Goal: Information Seeking & Learning: Learn about a topic

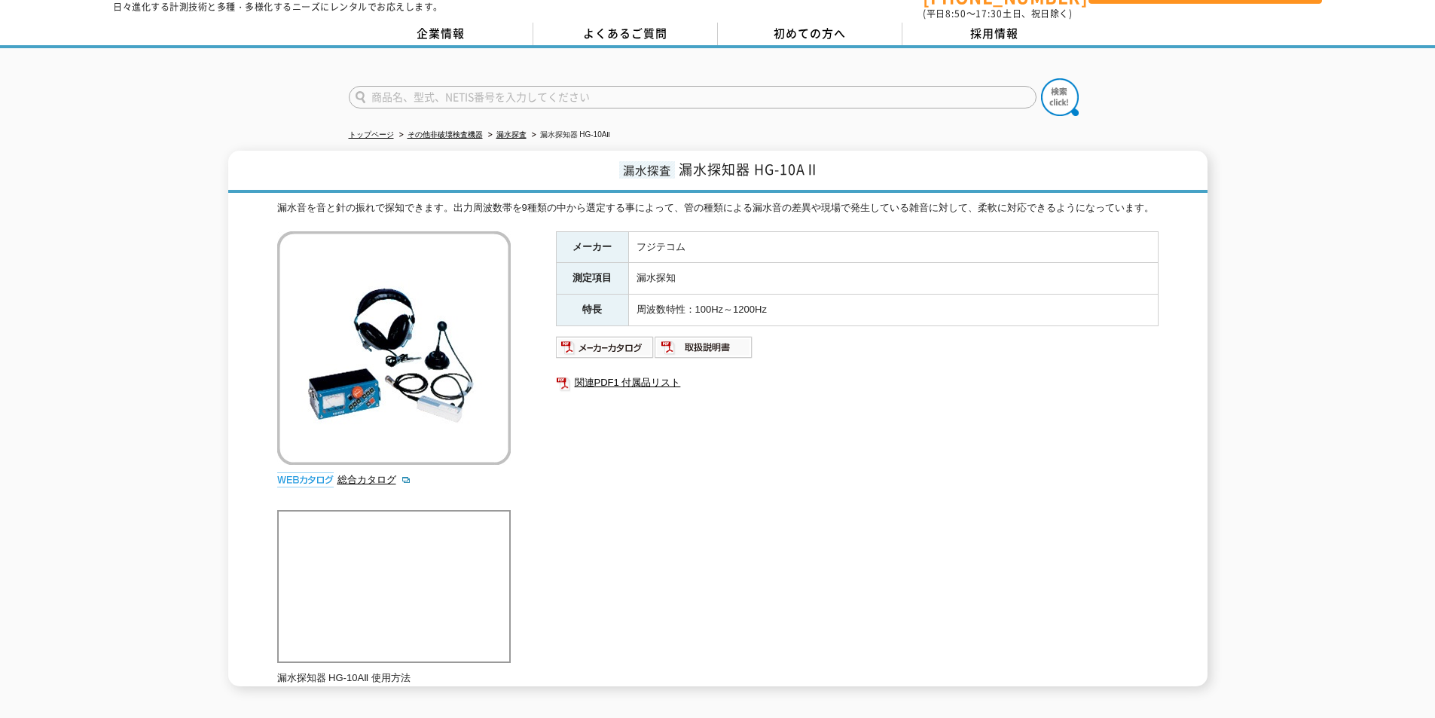
scroll to position [75, 0]
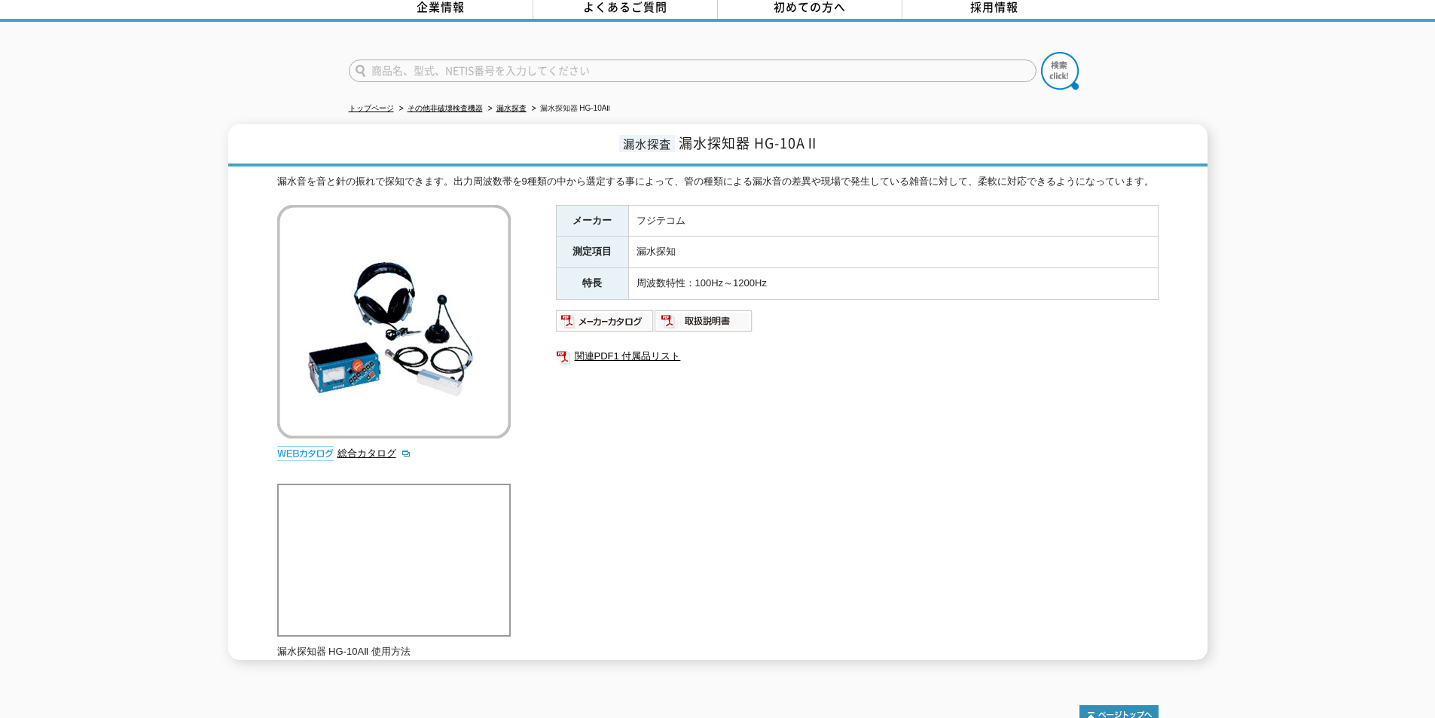
click at [961, 275] on td "周波数特性：100Hz～1200Hz" at bounding box center [893, 284] width 530 height 32
click at [948, 246] on td "漏水探知" at bounding box center [893, 253] width 530 height 32
click at [920, 215] on td "フジテコム" at bounding box center [893, 221] width 530 height 32
click at [922, 247] on td "漏水探知" at bounding box center [893, 253] width 530 height 32
click at [711, 239] on td "漏水探知" at bounding box center [893, 253] width 530 height 32
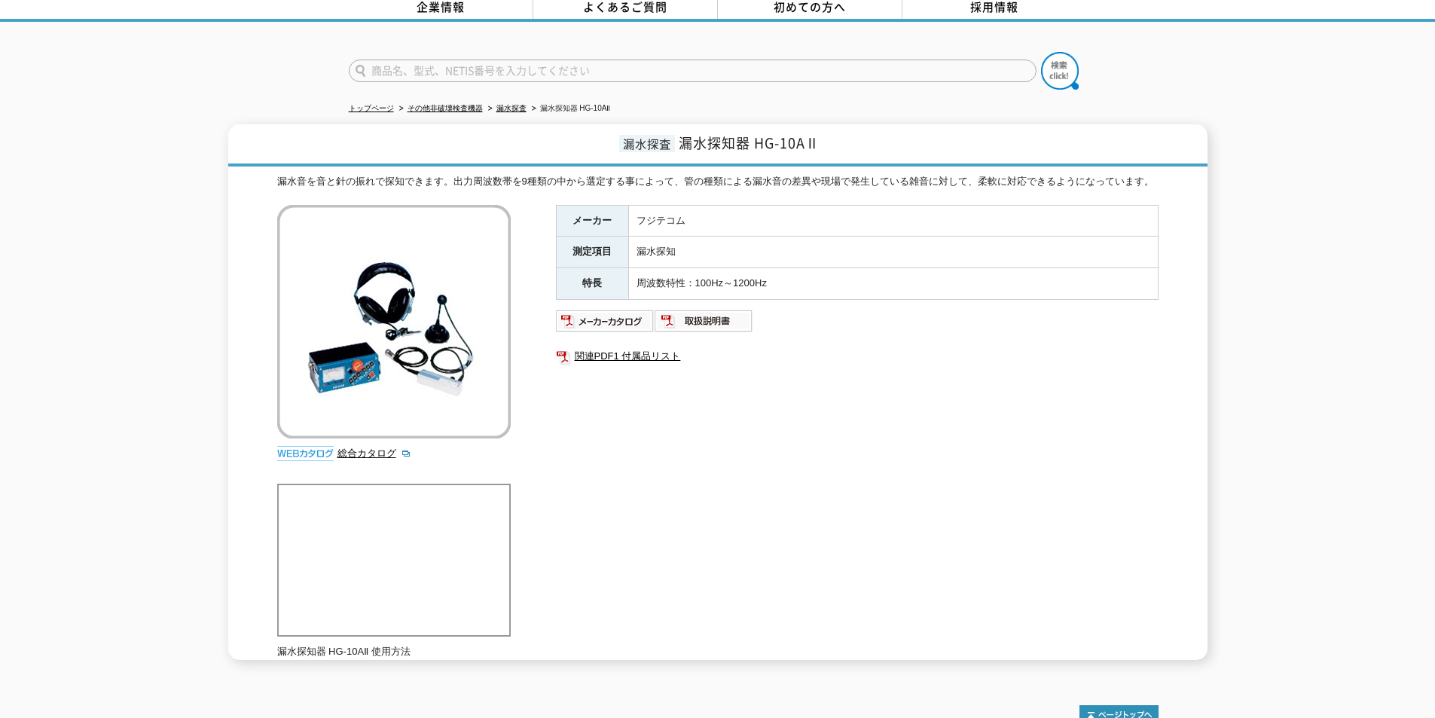
drag, startPoint x: 731, startPoint y: 237, endPoint x: 759, endPoint y: 204, distance: 43.8
click at [731, 237] on td "漏水探知" at bounding box center [893, 253] width 530 height 32
drag, startPoint x: 555, startPoint y: 430, endPoint x: 555, endPoint y: 420, distance: 9.8
click at [555, 426] on div "漏水音を音と針の振れで探知できます。出力周波数帯を9種類の中から選定する事によって、管の種類による漏水音の差異や現場で発生している雑音に対して、柔軟に対応でき…" at bounding box center [718, 417] width 882 height 486
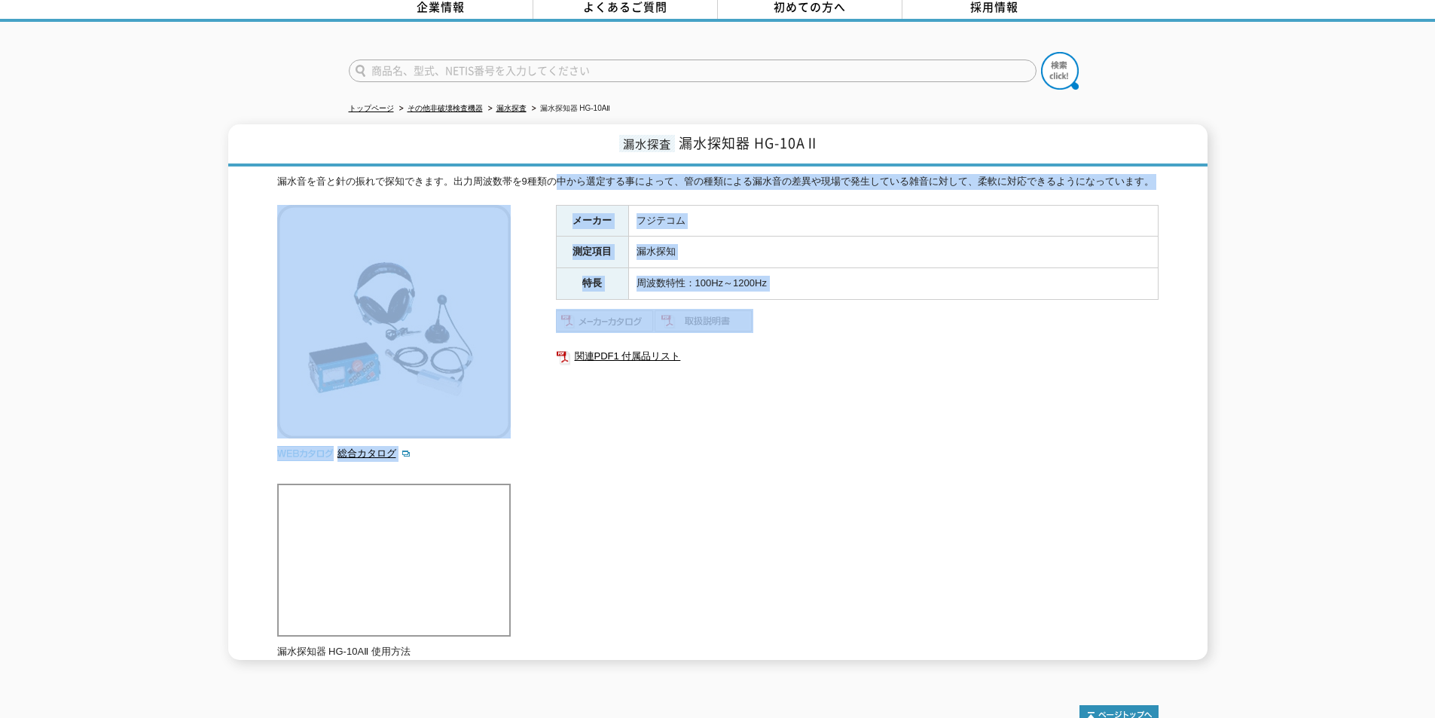
click at [556, 418] on div "メーカー フジテコム 測定項目 漏水探知 特長 周波数特性：100Hz～1200Hz 関連PDF1 付属品リスト" at bounding box center [857, 367] width 603 height 324
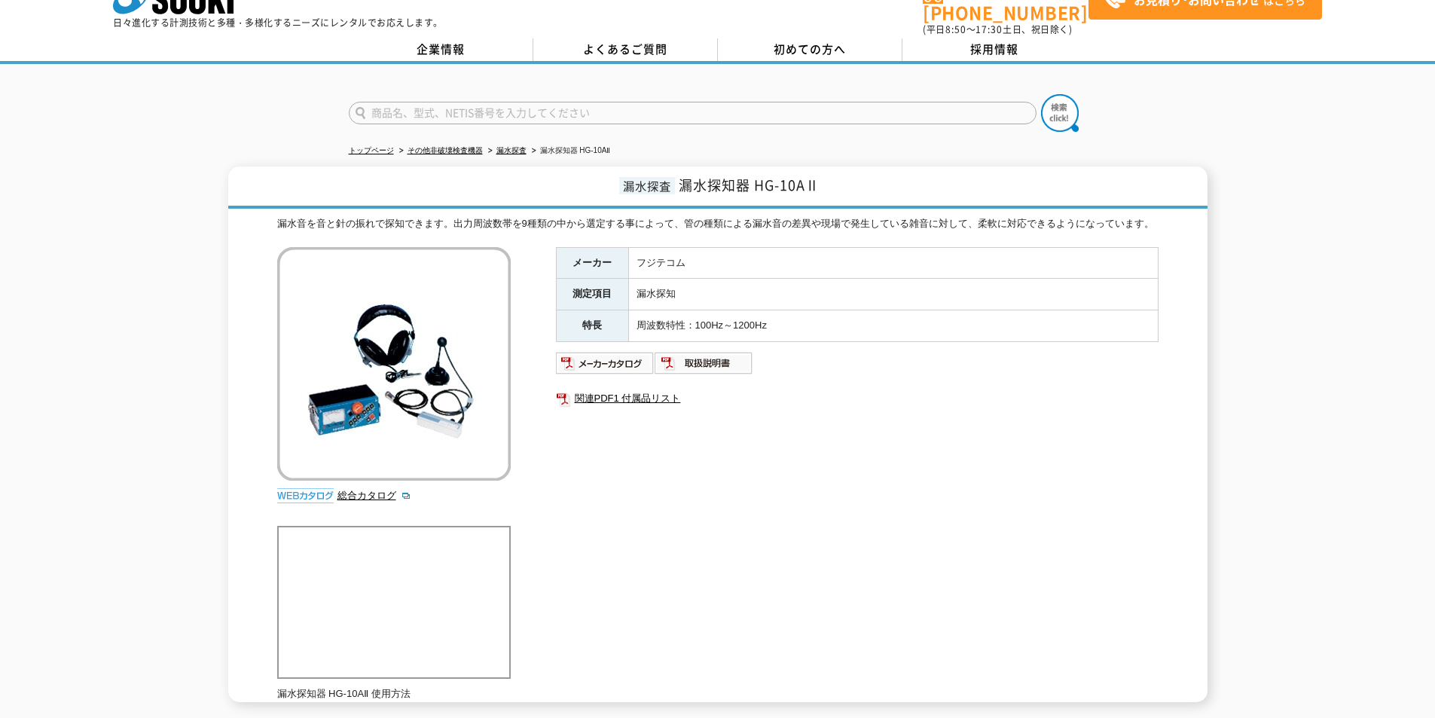
scroll to position [0, 0]
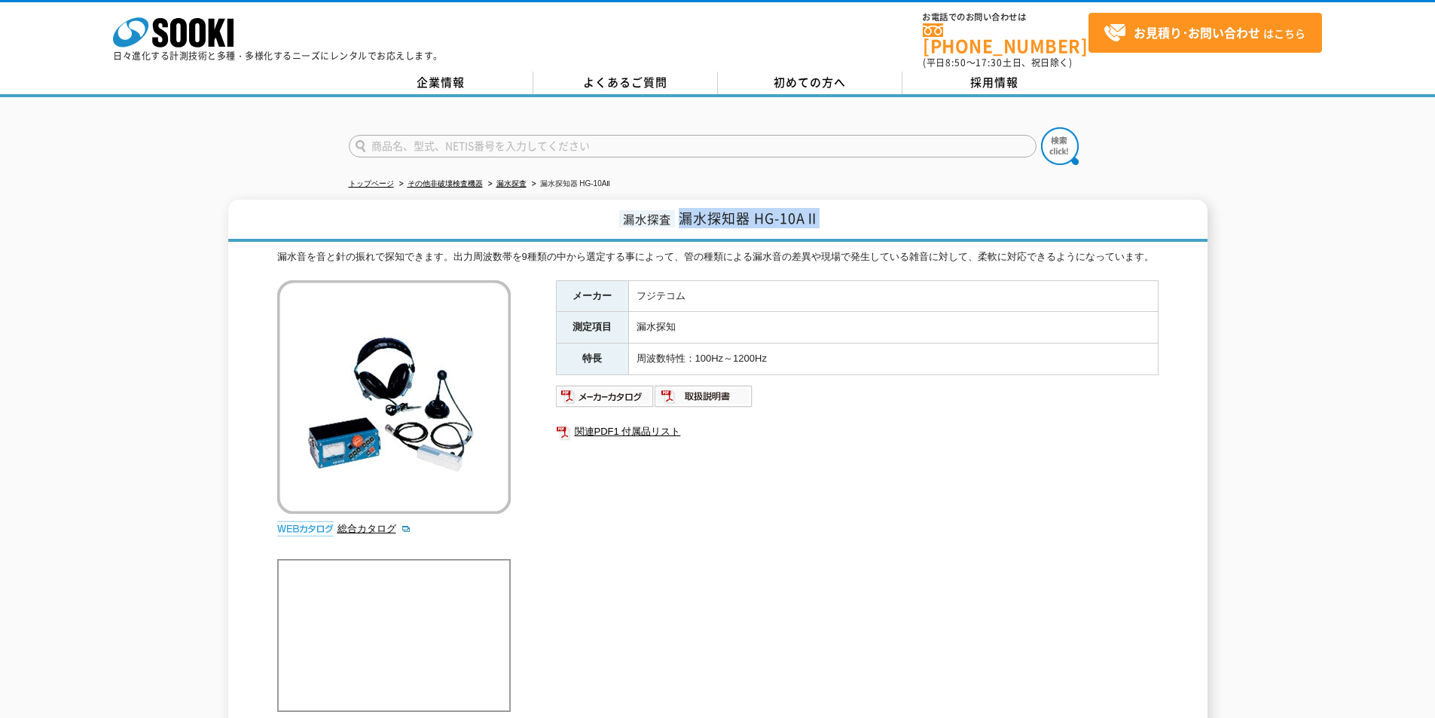
drag, startPoint x: 828, startPoint y: 209, endPoint x: 674, endPoint y: 211, distance: 153.7
click at [674, 211] on h1 "漏水探査 漏水探知器 HG-10AⅡ" at bounding box center [717, 221] width 979 height 42
copy span "漏水探知器 HG-10AⅡ"
click at [644, 138] on input "text" at bounding box center [693, 146] width 688 height 23
